Goal: Task Accomplishment & Management: Complete application form

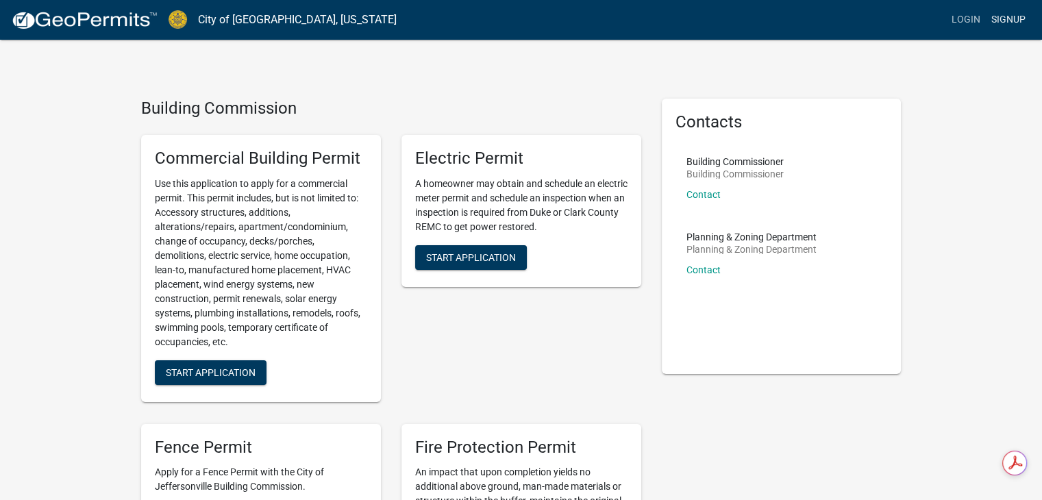
click at [1011, 17] on link "Signup" at bounding box center [1008, 20] width 45 height 26
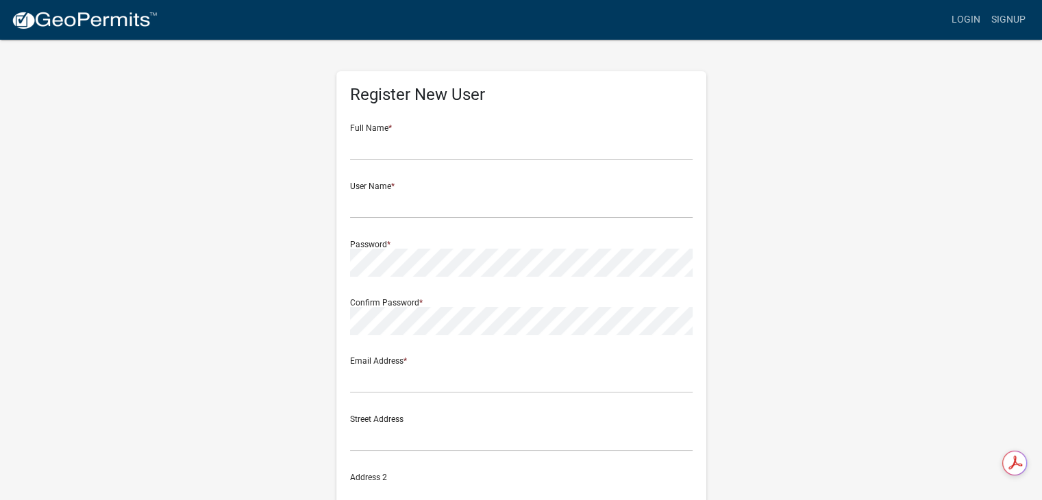
click at [420, 131] on div "Full Name *" at bounding box center [521, 136] width 343 height 47
click at [367, 123] on div "Full Name *" at bounding box center [521, 136] width 343 height 47
click at [369, 135] on input "text" at bounding box center [521, 146] width 343 height 28
type input "[PERSON_NAME]"
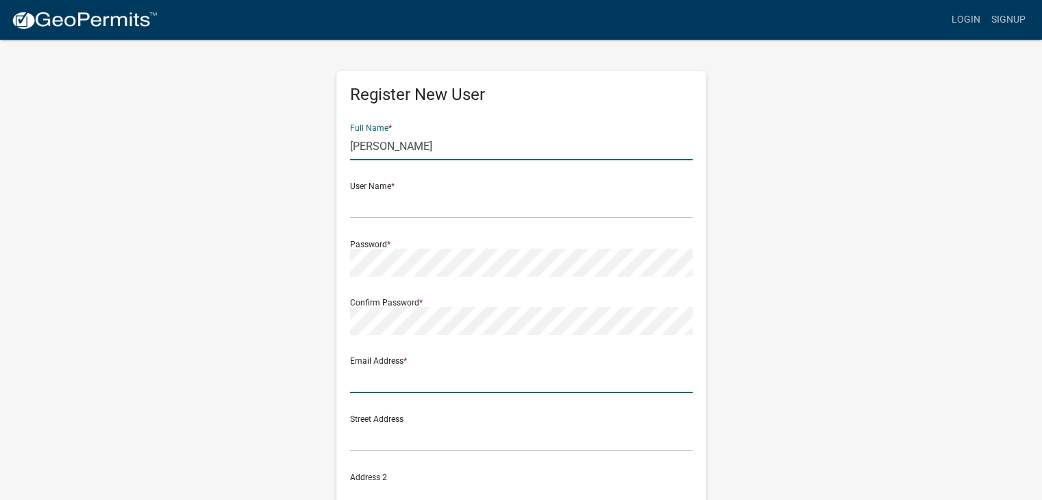
type input "[PERSON_NAME][EMAIL_ADDRESS][DOMAIN_NAME]"
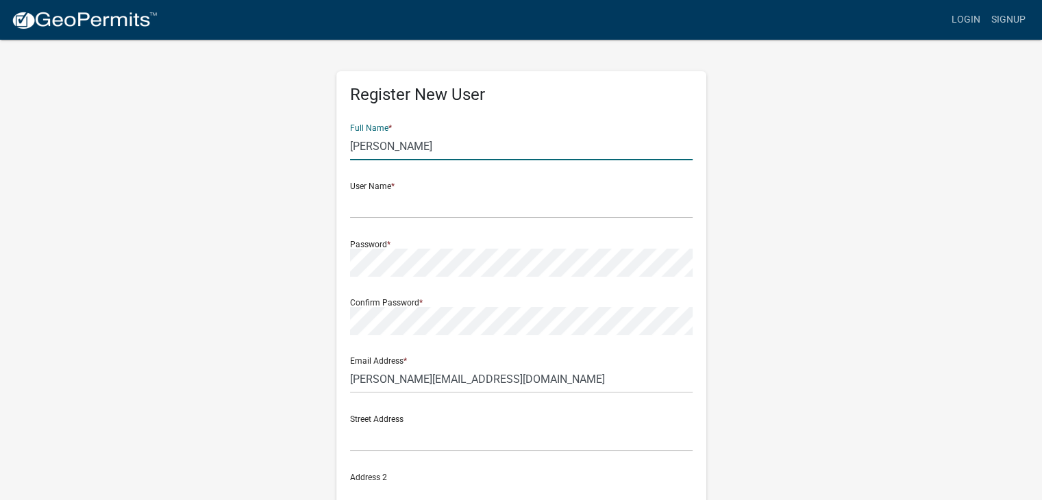
type input "[STREET_ADDRESS]"
type input "[GEOGRAPHIC_DATA]"
type input "KY"
type input "40202"
type input "5025846271"
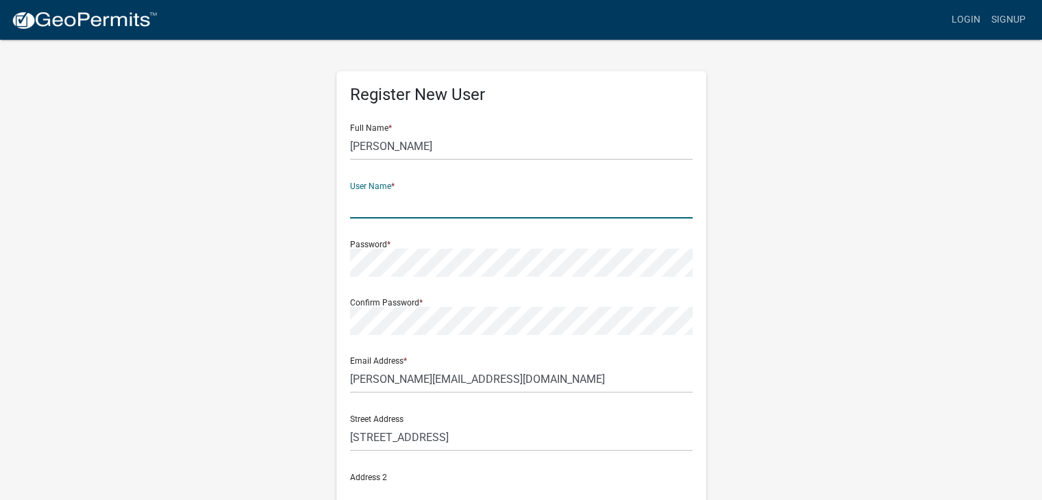
click at [393, 202] on input "text" at bounding box center [521, 205] width 343 height 28
type input "DougSWLInc"
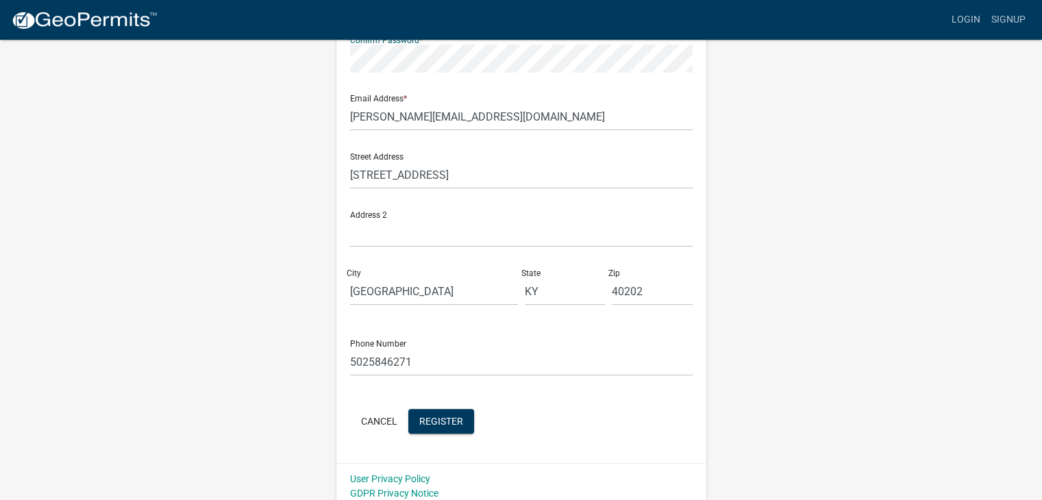
scroll to position [271, 0]
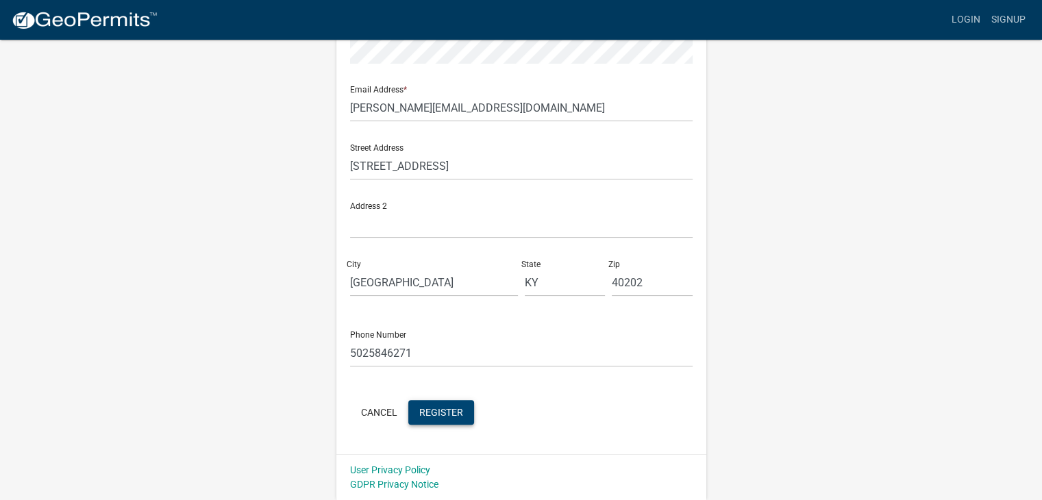
click at [454, 414] on span "Register" at bounding box center [441, 411] width 44 height 11
